Goal: Book appointment/travel/reservation

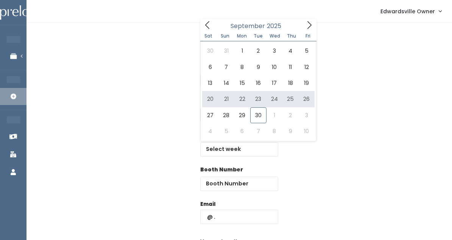
select select "home"
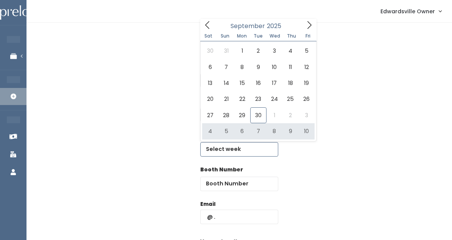
type input "[DATE] to [DATE]"
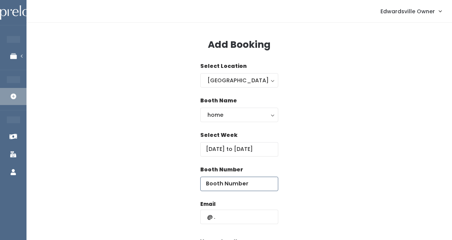
click at [221, 181] on input "number" at bounding box center [239, 183] width 78 height 14
type input "20"
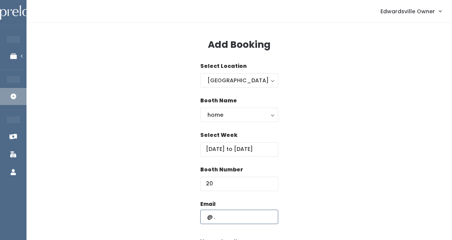
type input "Kmgell2002@gmail.com"
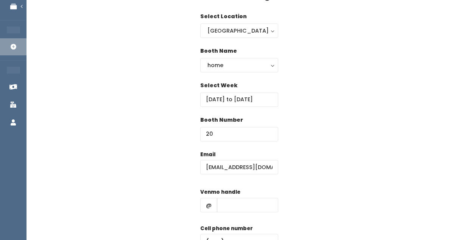
scroll to position [68, 0]
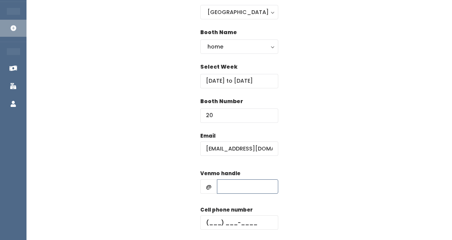
click at [232, 189] on input "text" at bounding box center [247, 186] width 61 height 14
type input "kenniem114"
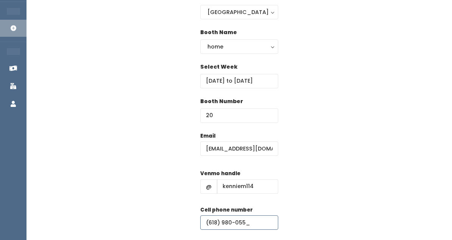
type input "(618) 980-0555"
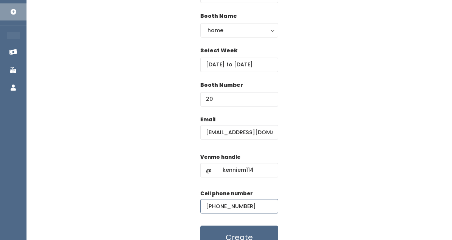
scroll to position [73, 0]
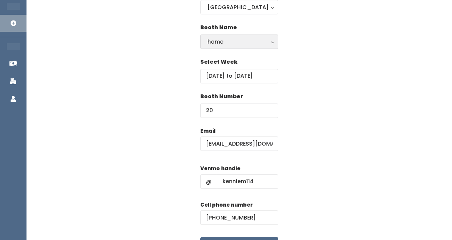
click at [229, 44] on div "home" at bounding box center [239, 41] width 64 height 8
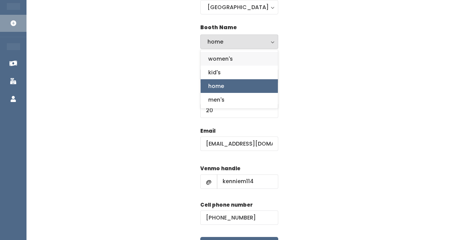
click at [223, 59] on span "women's" at bounding box center [220, 58] width 25 height 8
select select "womens"
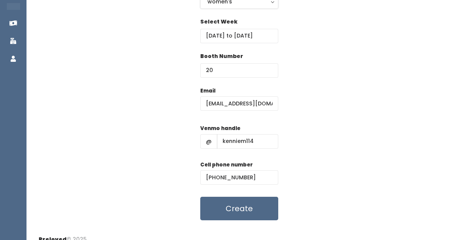
scroll to position [115, 0]
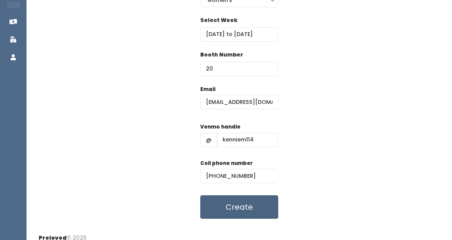
click at [232, 202] on button "Create" at bounding box center [239, 206] width 78 height 23
